Goal: Task Accomplishment & Management: Use online tool/utility

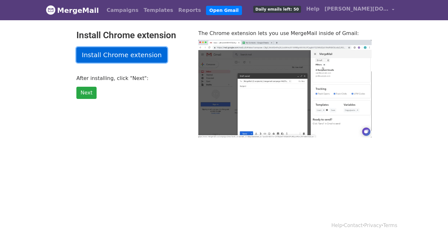
click at [121, 58] on link "Install Chrome extension" at bounding box center [121, 54] width 91 height 15
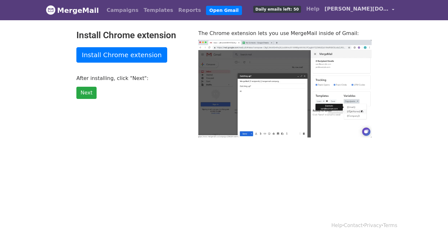
click at [393, 9] on link "[PERSON_NAME][DOMAIN_NAME][EMAIL_ADDRESS][PERSON_NAME][DOMAIN_NAME]" at bounding box center [359, 10] width 75 height 15
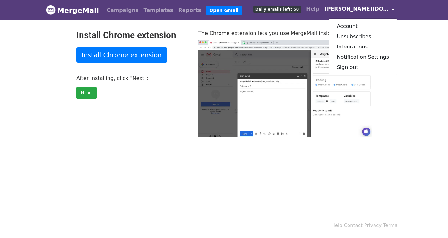
click at [393, 9] on link "[PERSON_NAME][DOMAIN_NAME][EMAIL_ADDRESS][PERSON_NAME][DOMAIN_NAME]" at bounding box center [359, 10] width 75 height 15
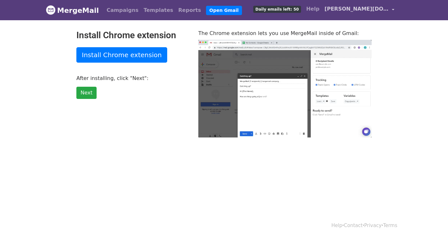
click at [393, 9] on link "[PERSON_NAME][DOMAIN_NAME][EMAIL_ADDRESS][PERSON_NAME][DOMAIN_NAME]" at bounding box center [359, 10] width 75 height 15
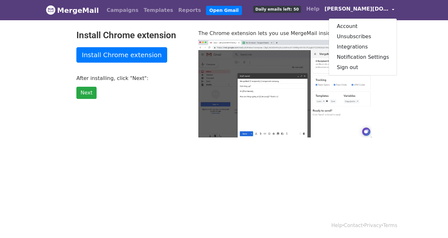
click at [393, 9] on link "[PERSON_NAME][DOMAIN_NAME][EMAIL_ADDRESS][PERSON_NAME][DOMAIN_NAME]" at bounding box center [359, 10] width 75 height 15
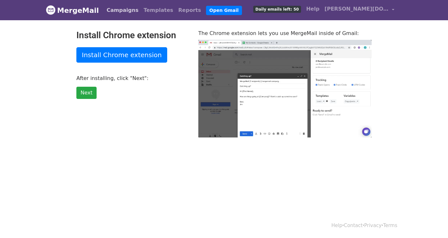
click at [114, 10] on link "Campaigns" at bounding box center [122, 10] width 37 height 13
type input "97.29"
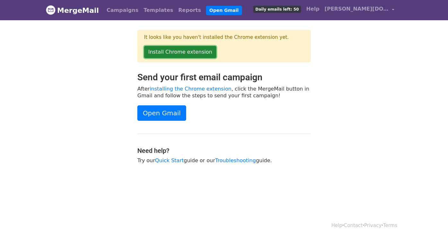
click at [198, 53] on link "Install Chrome extension" at bounding box center [180, 52] width 72 height 12
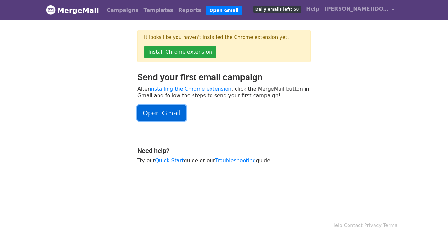
click at [159, 118] on link "Open Gmail" at bounding box center [161, 112] width 49 height 15
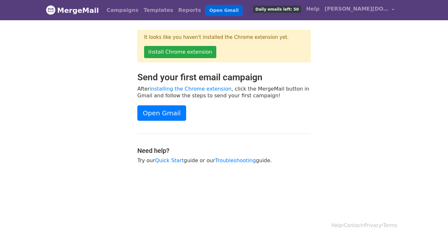
click at [206, 10] on link "Open Gmail" at bounding box center [224, 10] width 36 height 9
click at [393, 11] on link "[PERSON_NAME][DOMAIN_NAME][EMAIL_ADDRESS][PERSON_NAME][DOMAIN_NAME]" at bounding box center [359, 10] width 75 height 15
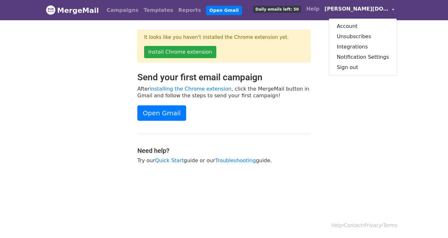
click at [393, 11] on link "[PERSON_NAME][DOMAIN_NAME][EMAIL_ADDRESS][PERSON_NAME][DOMAIN_NAME]" at bounding box center [359, 10] width 75 height 15
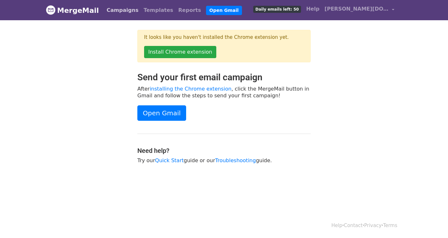
click at [125, 12] on link "Campaigns" at bounding box center [122, 10] width 37 height 13
